Goal: Transaction & Acquisition: Obtain resource

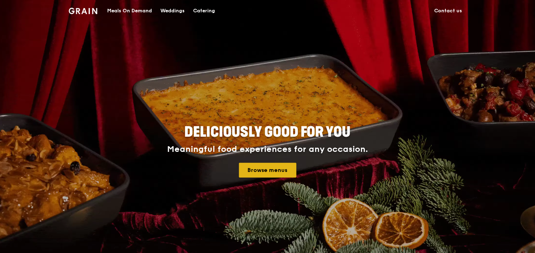
click at [265, 166] on link "Browse menus" at bounding box center [267, 170] width 57 height 15
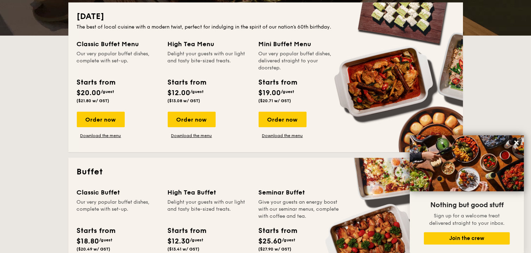
scroll to position [176, 0]
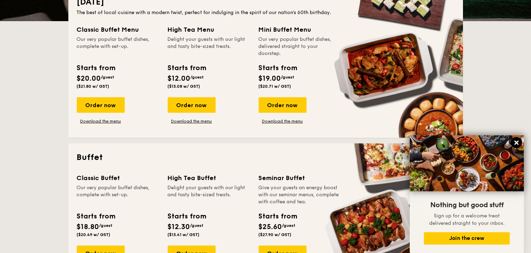
click at [515, 141] on icon at bounding box center [517, 143] width 4 height 4
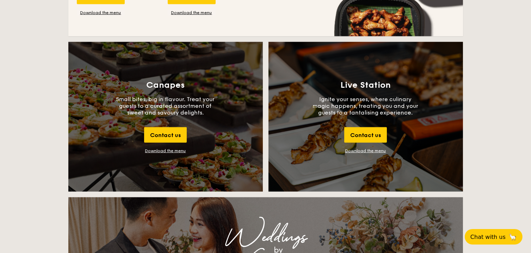
scroll to position [776, 0]
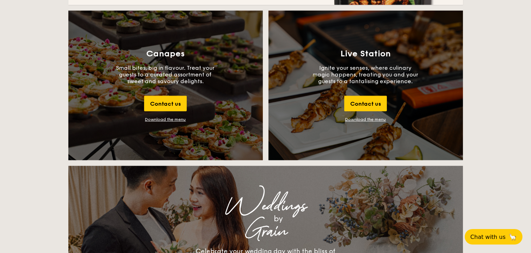
click at [356, 119] on link "Download the menu" at bounding box center [366, 119] width 41 height 5
click at [171, 118] on div "Download the menu" at bounding box center [165, 119] width 41 height 5
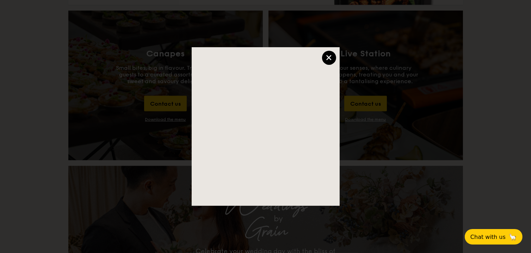
click at [329, 55] on div "×" at bounding box center [329, 58] width 14 height 14
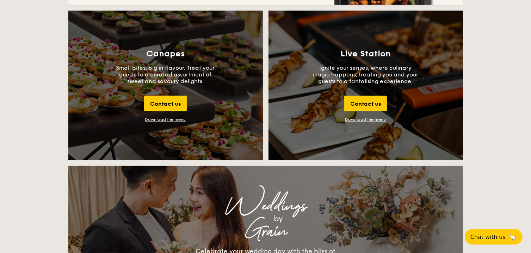
click at [170, 121] on div "Download the menu" at bounding box center [165, 119] width 41 height 5
